Goal: Find specific page/section: Find specific page/section

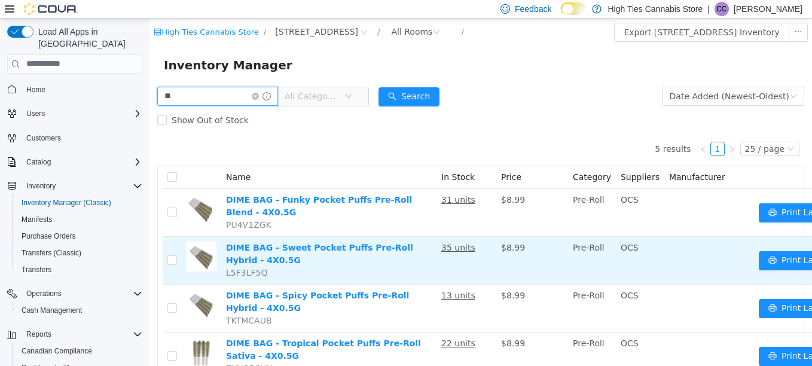
type input "*"
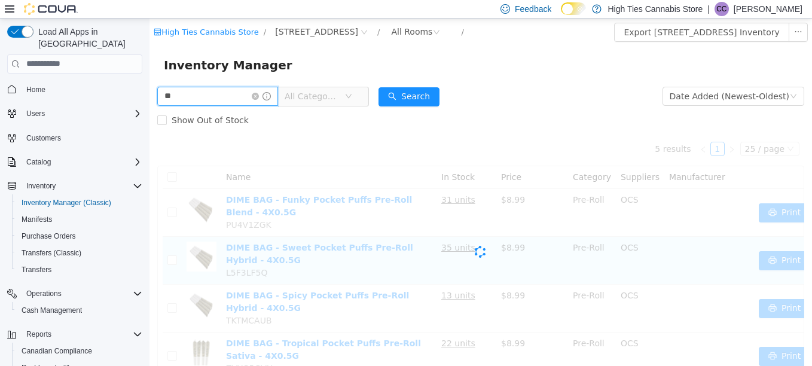
type input "*"
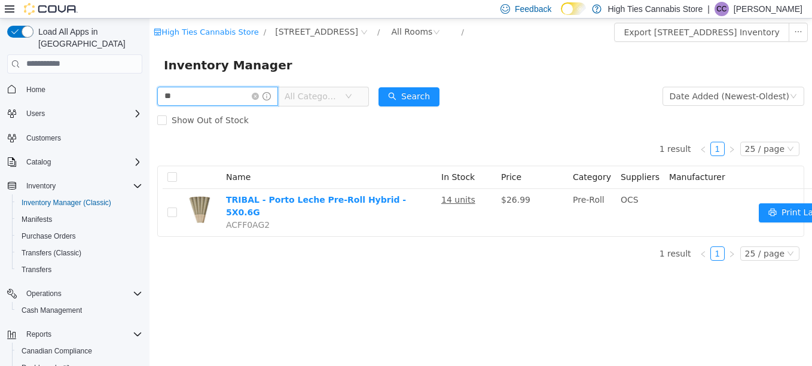
type input "*"
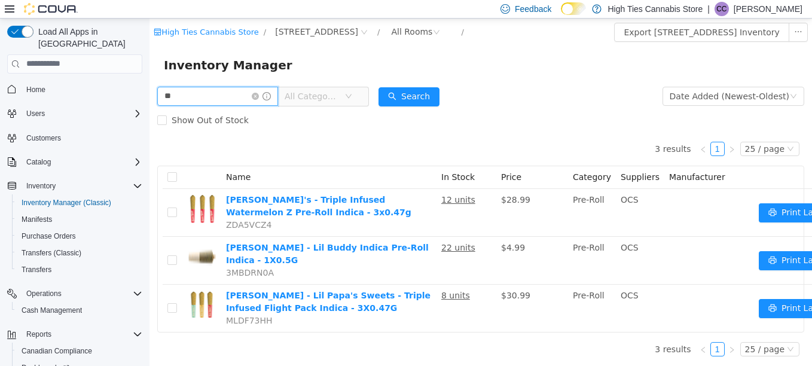
type input "*"
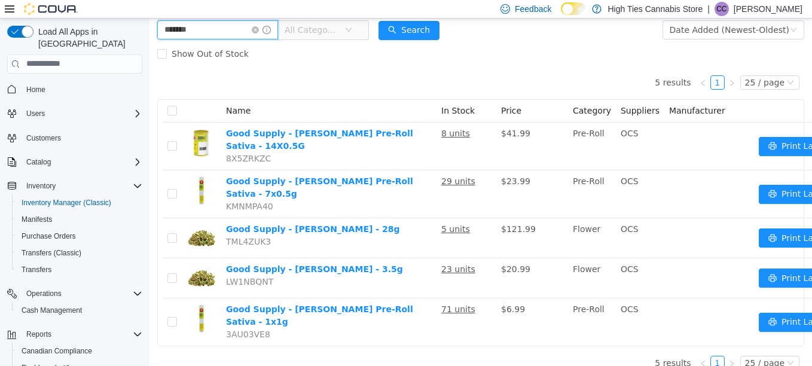
scroll to position [57, 0]
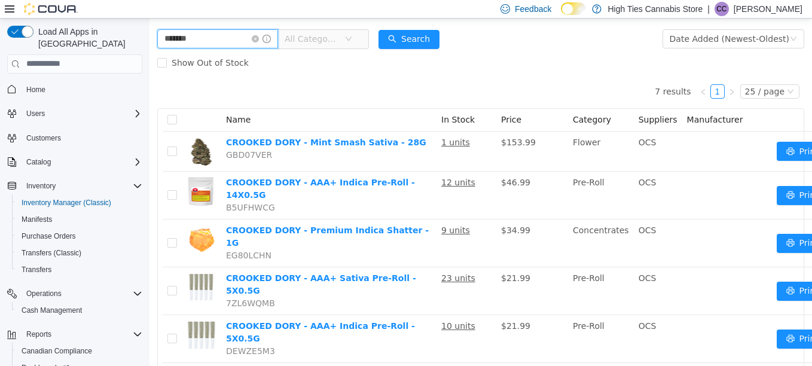
scroll to position [66, 0]
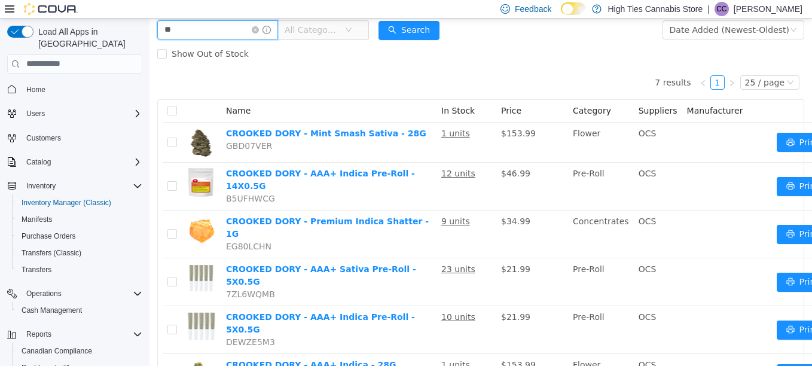
type input "*"
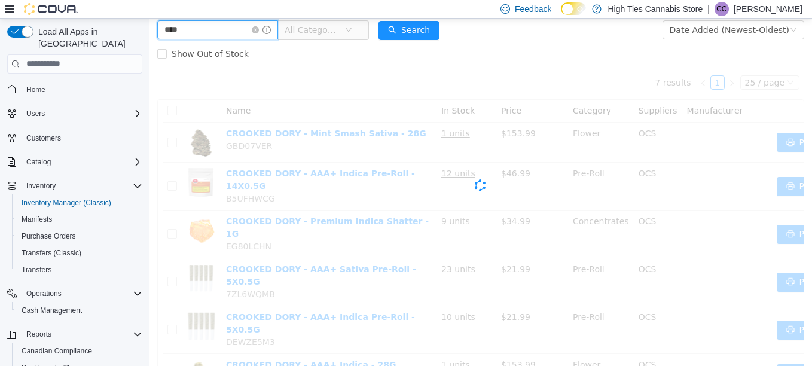
type input "****"
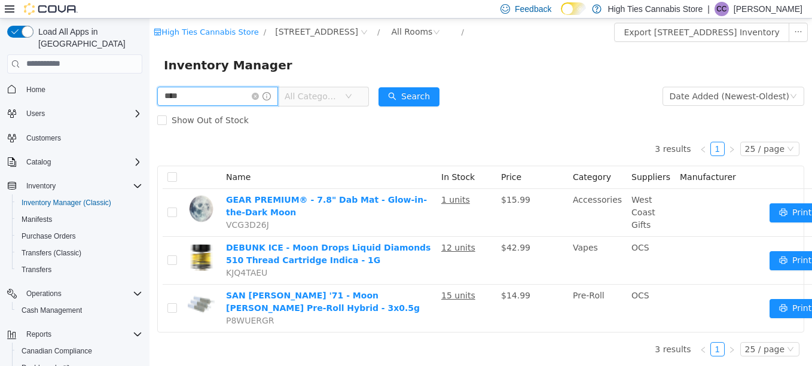
scroll to position [10, 0]
